Goal: Task Accomplishment & Management: Manage account settings

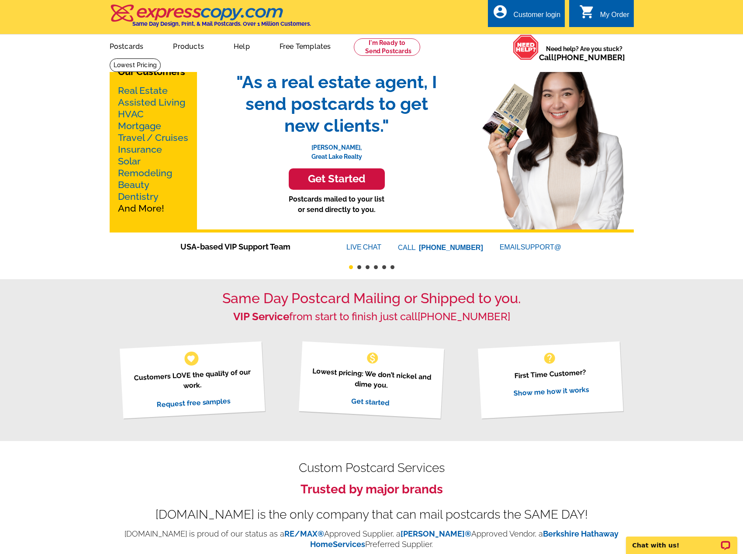
click at [531, 15] on div "Customer login" at bounding box center [536, 17] width 47 height 12
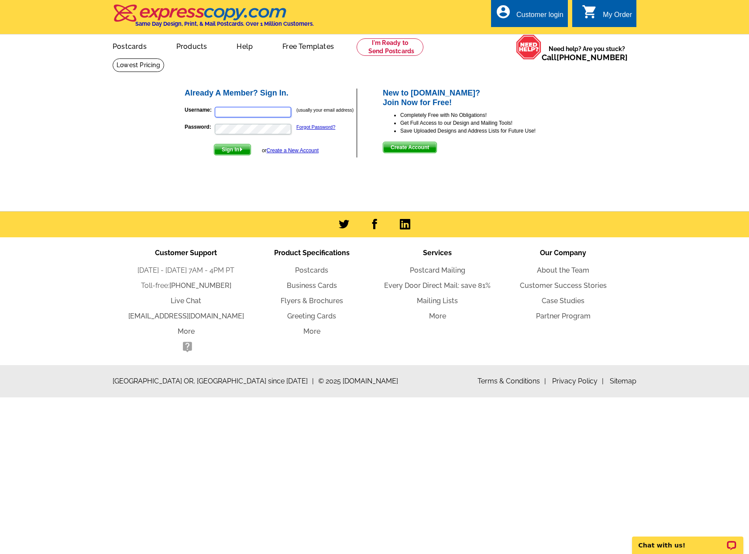
type input "[EMAIL_ADDRESS][DOMAIN_NAME]"
click at [238, 150] on span "Sign In" at bounding box center [232, 149] width 36 height 10
